Goal: Information Seeking & Learning: Understand process/instructions

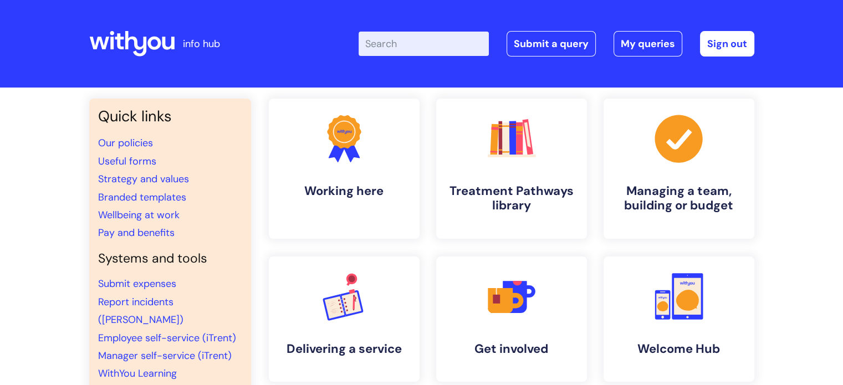
click at [446, 37] on input "Enter your search term here..." at bounding box center [424, 44] width 130 height 24
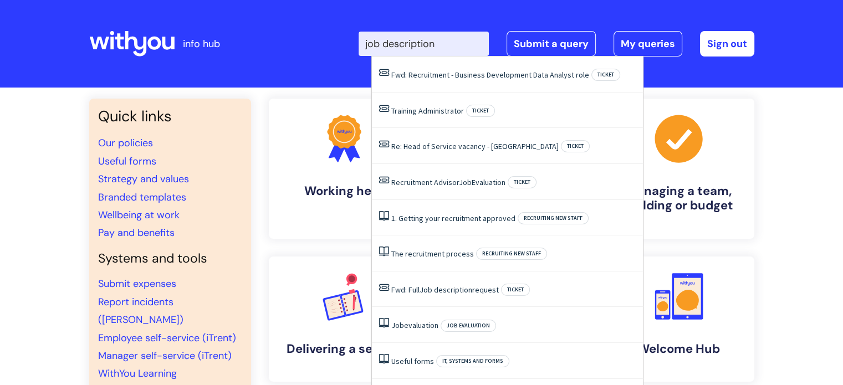
type input "job description"
click button "Search" at bounding box center [0, 0] width 0 height 0
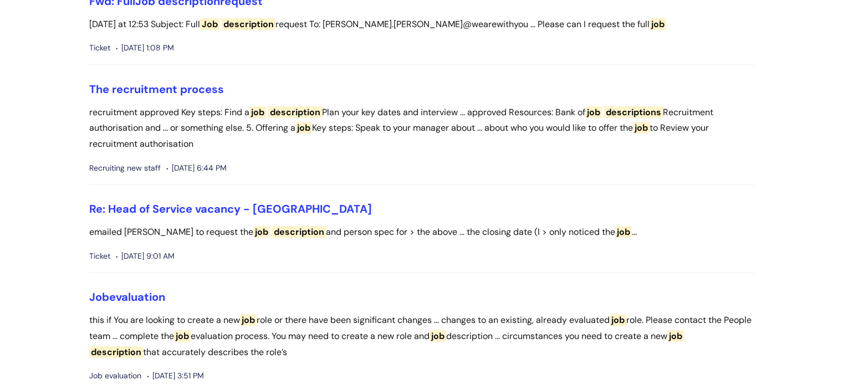
scroll to position [396, 0]
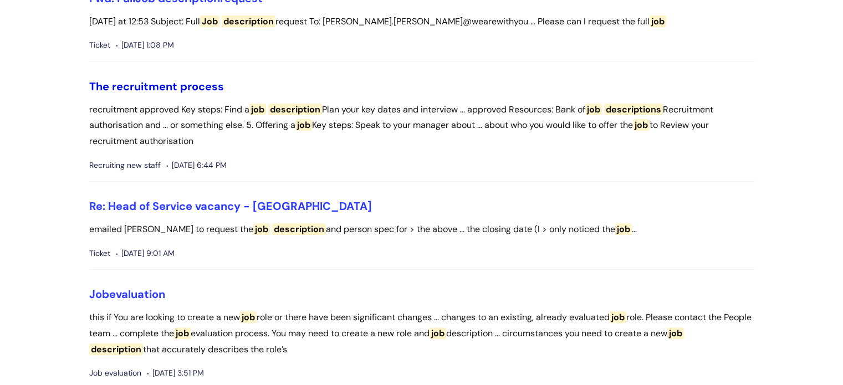
click at [172, 86] on link "The recruitment process" at bounding box center [156, 86] width 135 height 14
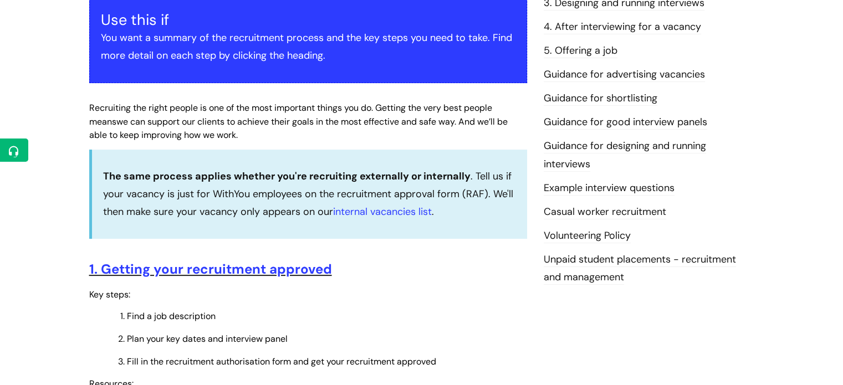
scroll to position [265, 0]
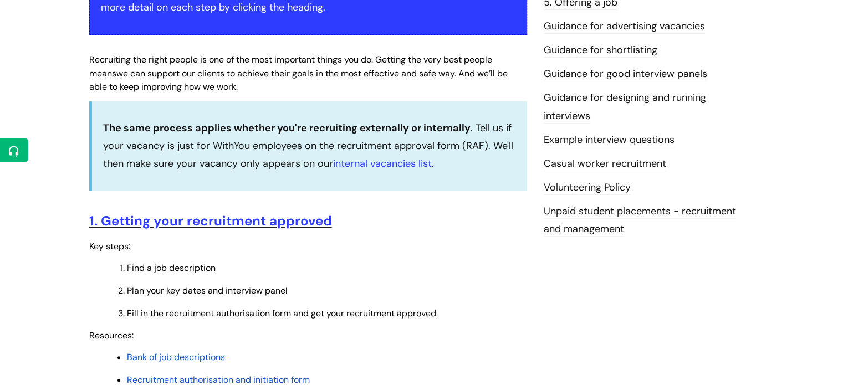
click at [155, 356] on span "Bank of job descriptions" at bounding box center [176, 357] width 98 height 12
